Goal: Information Seeking & Learning: Learn about a topic

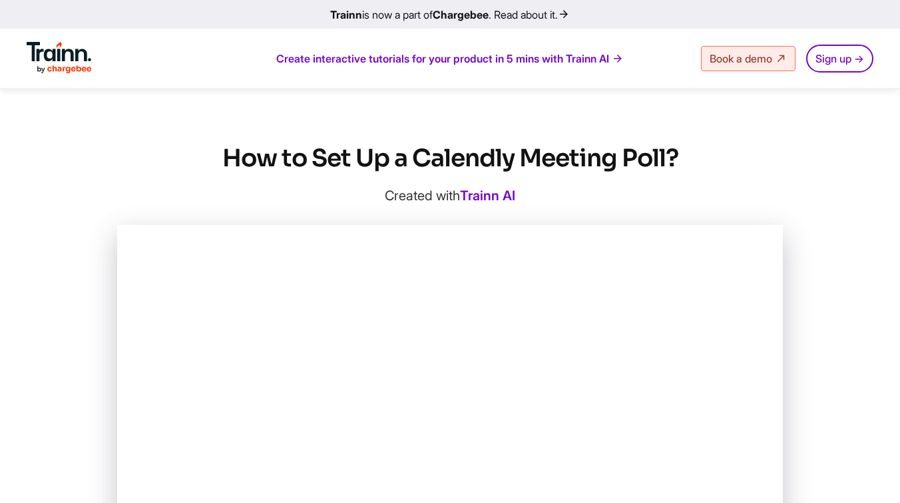
scroll to position [370, 0]
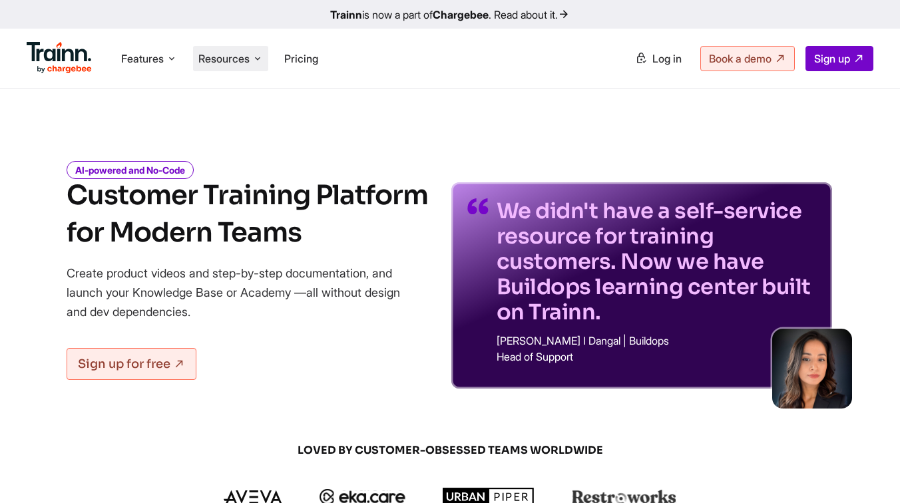
click at [222, 58] on span "Resources" at bounding box center [223, 58] width 51 height 15
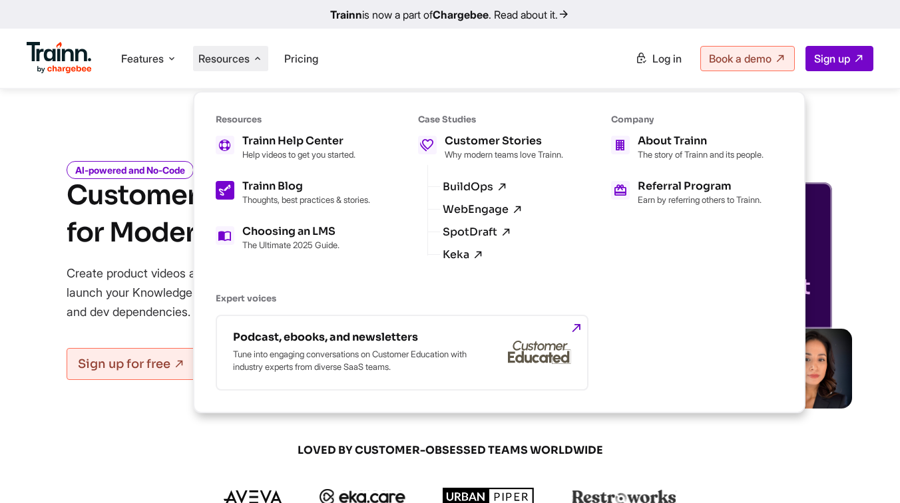
click at [307, 183] on h5 "Trainn Blog" at bounding box center [306, 186] width 128 height 11
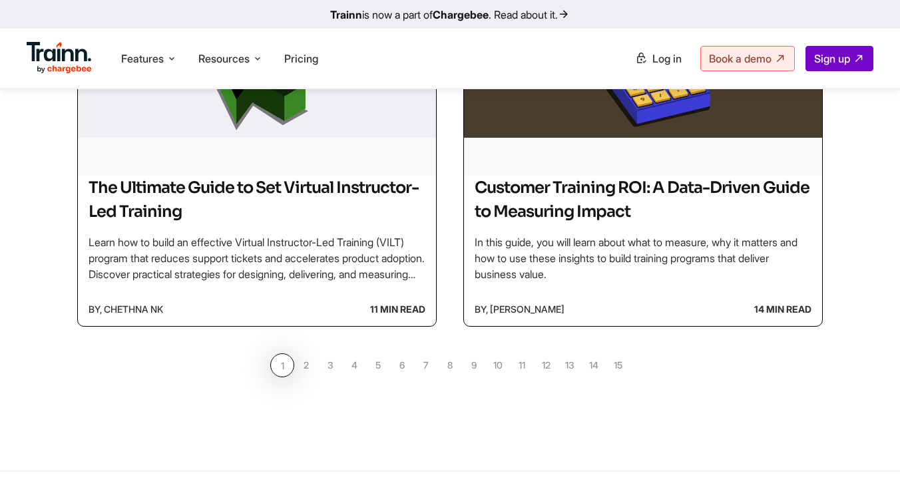
scroll to position [1259, 0]
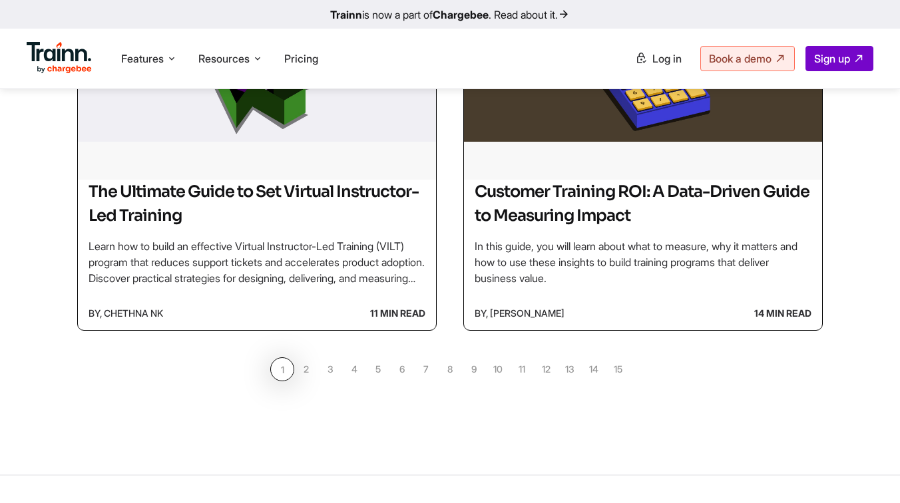
click at [333, 373] on link "3" at bounding box center [330, 369] width 24 height 24
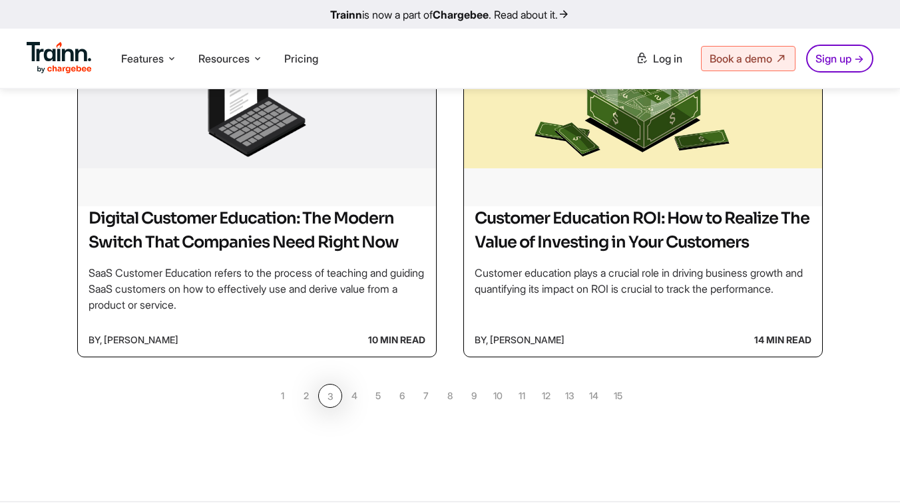
scroll to position [1217, 0]
click at [356, 407] on link "4" at bounding box center [354, 395] width 24 height 24
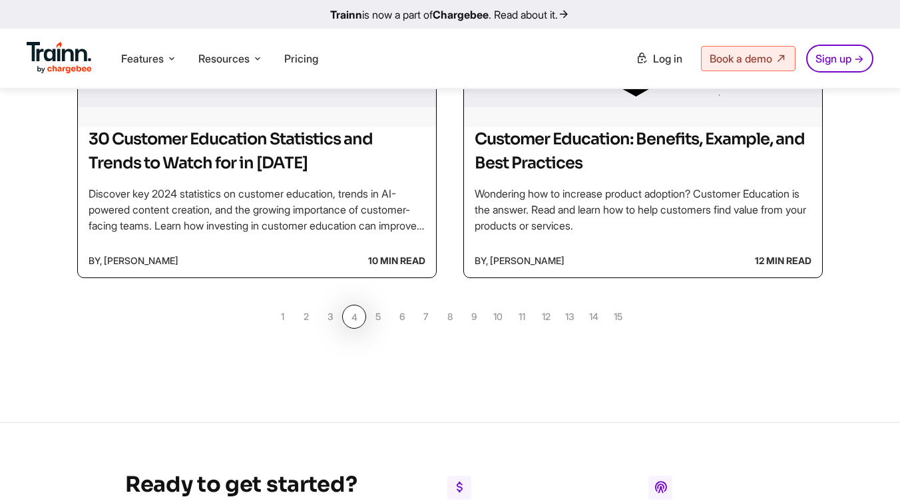
scroll to position [1318, 0]
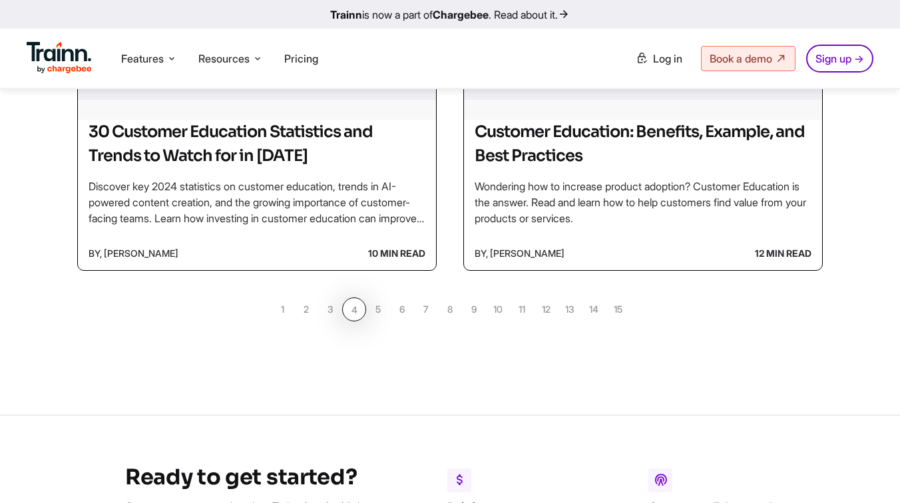
click at [380, 310] on link "5" at bounding box center [378, 309] width 24 height 24
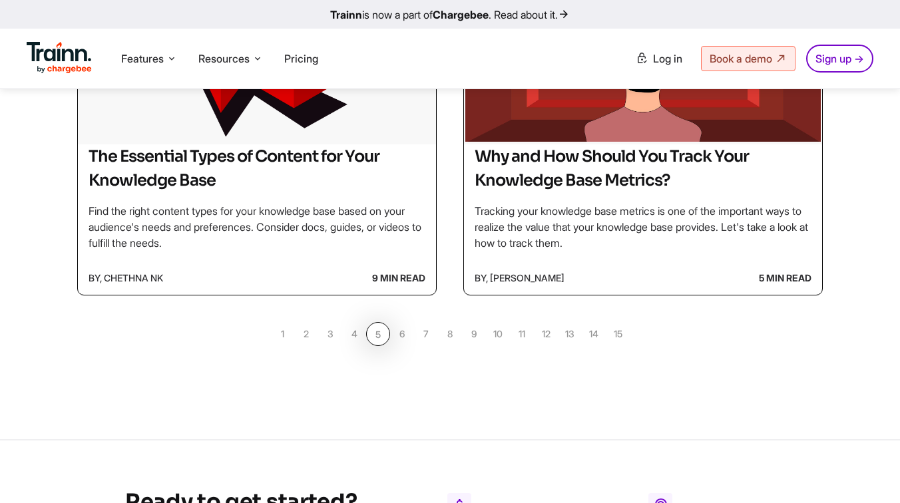
scroll to position [1339, 0]
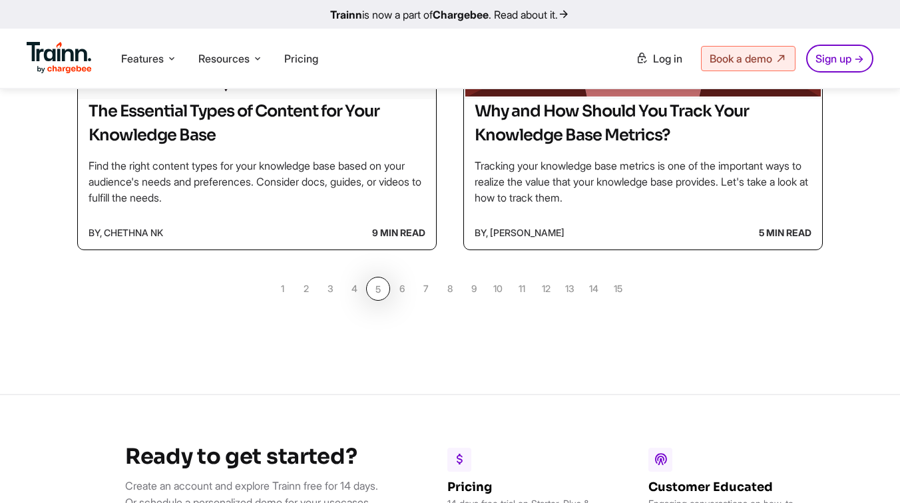
click at [355, 290] on link "4" at bounding box center [354, 289] width 24 height 24
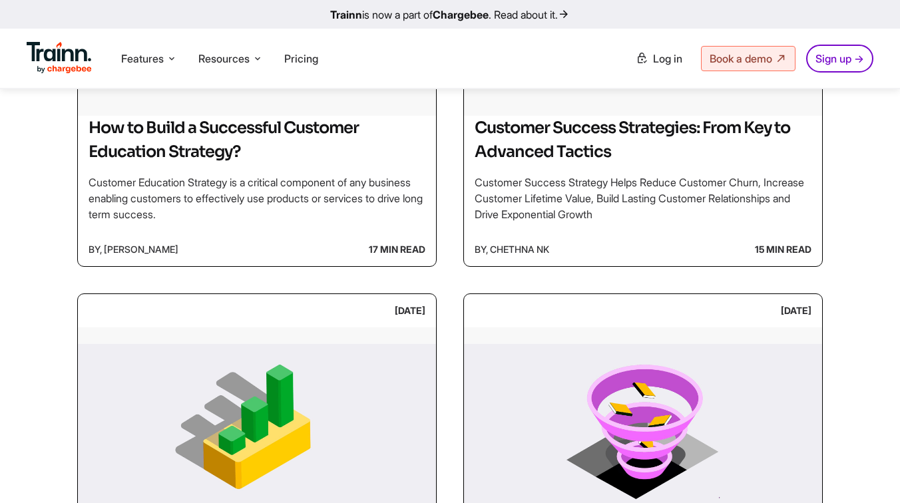
scroll to position [909, 0]
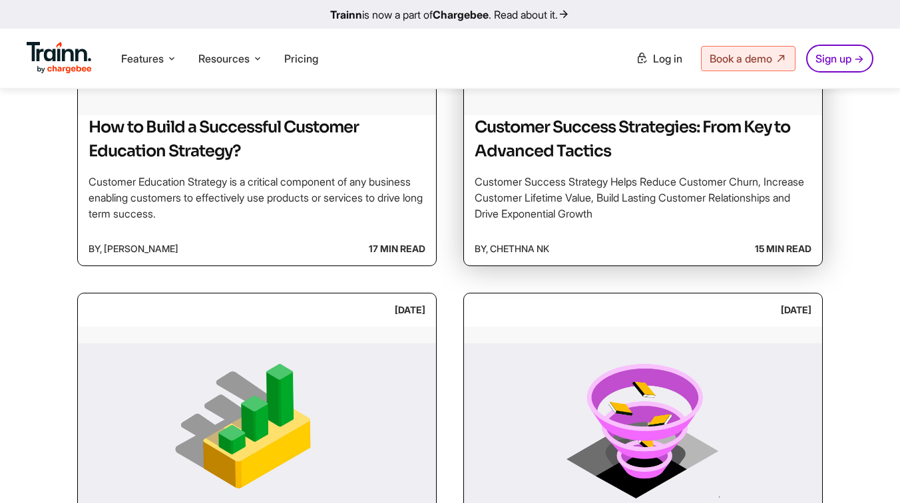
click at [530, 198] on p "Customer Success Strategy Helps Reduce Customer Churn, Increase Customer Lifeti…" at bounding box center [643, 198] width 337 height 48
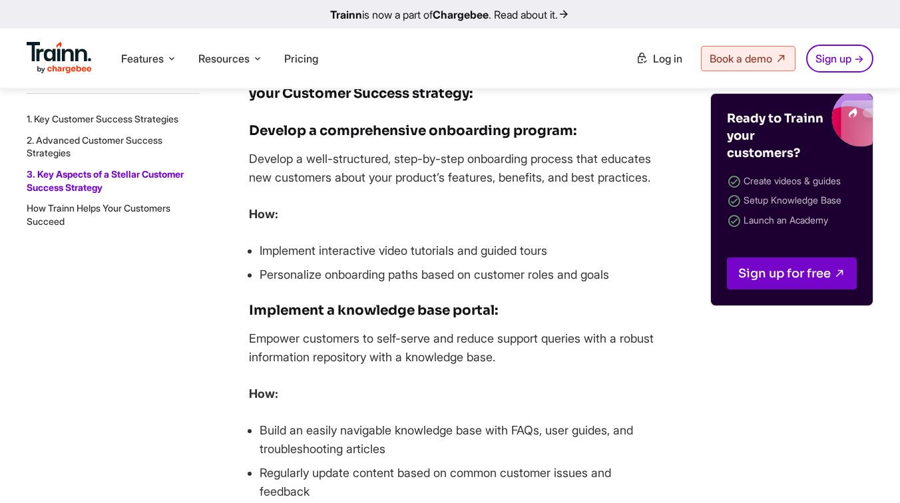
scroll to position [14612, 0]
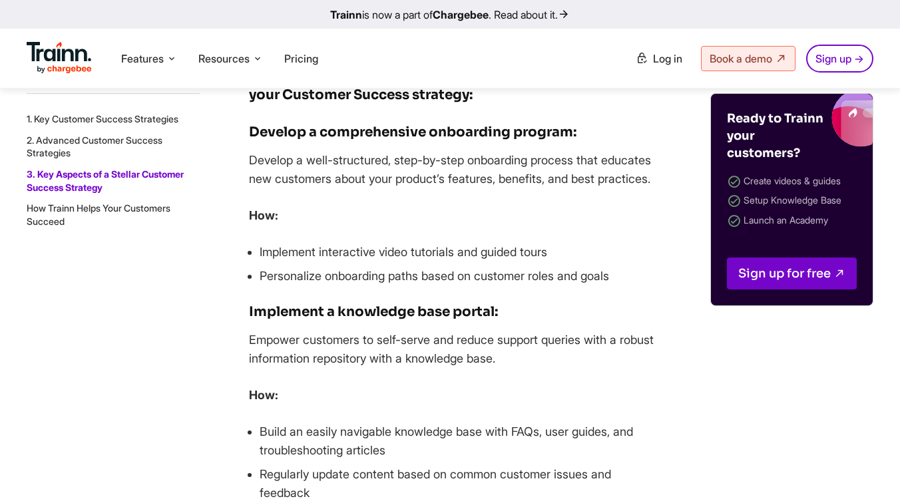
drag, startPoint x: 349, startPoint y: 282, endPoint x: 467, endPoint y: 282, distance: 118.5
drag, startPoint x: 467, startPoint y: 282, endPoint x: 373, endPoint y: 280, distance: 94.5
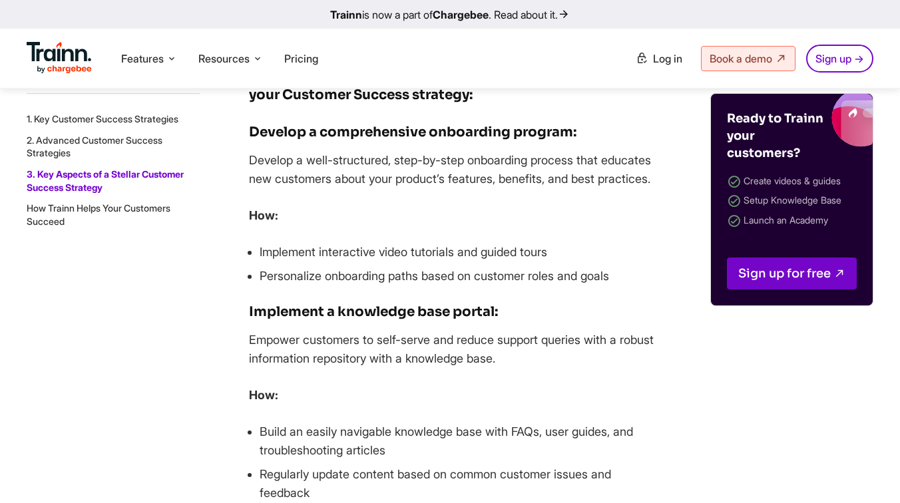
drag, startPoint x: 467, startPoint y: 282, endPoint x: 350, endPoint y: 287, distance: 116.6
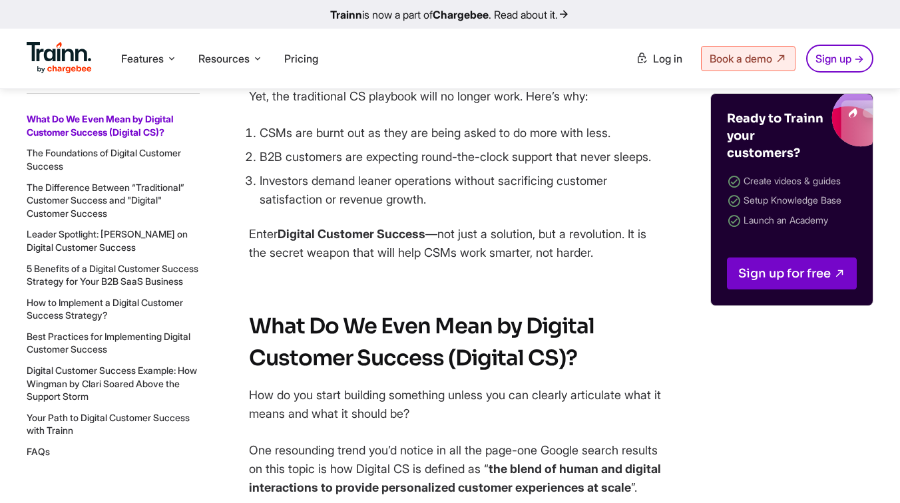
scroll to position [1018, 0]
